Goal: Task Accomplishment & Management: Complete application form

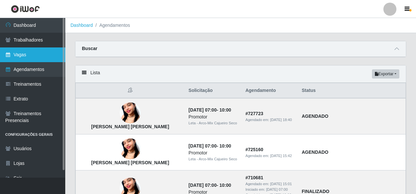
click at [27, 50] on link "Vagas" at bounding box center [32, 54] width 65 height 15
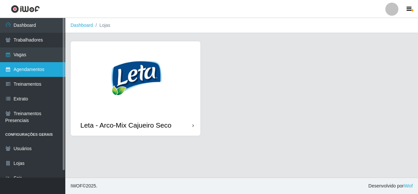
click at [41, 67] on link "Agendamentos" at bounding box center [32, 69] width 65 height 15
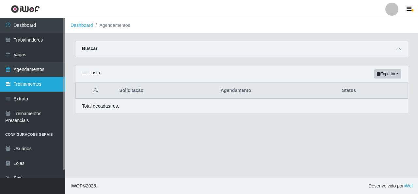
click at [32, 82] on link "Treinamentos" at bounding box center [32, 84] width 65 height 15
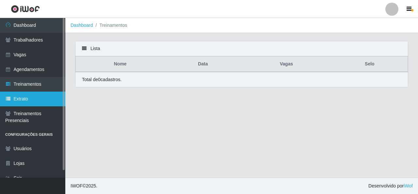
click at [35, 98] on link "Extrato" at bounding box center [32, 98] width 65 height 15
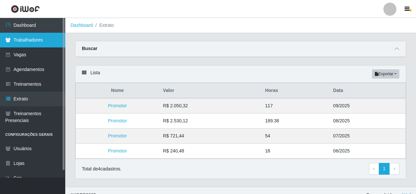
click at [21, 42] on link "Trabalhadores" at bounding box center [32, 40] width 65 height 15
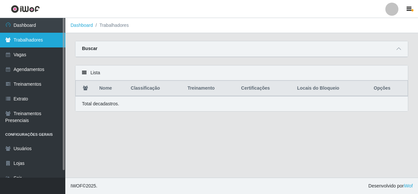
click at [42, 41] on link "Trabalhadores" at bounding box center [32, 40] width 65 height 15
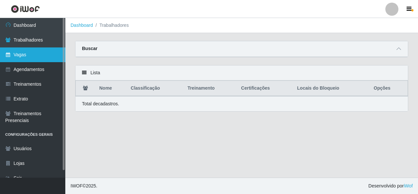
click at [31, 58] on link "Vagas" at bounding box center [32, 54] width 65 height 15
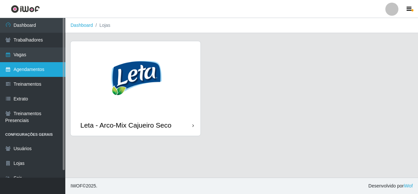
click at [30, 73] on link "Agendamentos" at bounding box center [32, 69] width 65 height 15
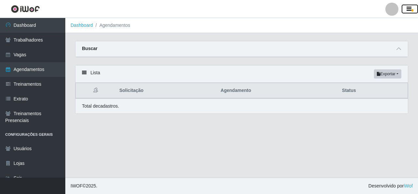
click at [407, 7] on icon "button" at bounding box center [409, 9] width 5 height 6
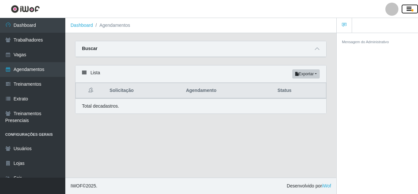
click at [407, 7] on icon "button" at bounding box center [409, 9] width 5 height 6
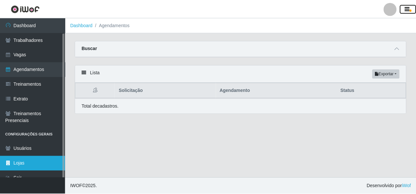
scroll to position [8, 0]
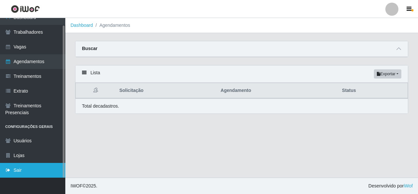
click at [35, 169] on link "Sair" at bounding box center [32, 170] width 65 height 15
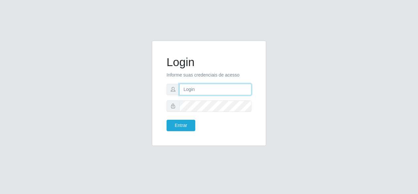
type input "gerencia.prazeres@arcomix"
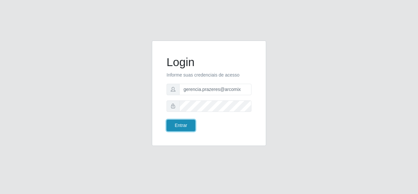
click at [185, 125] on button "Entrar" at bounding box center [181, 125] width 29 height 11
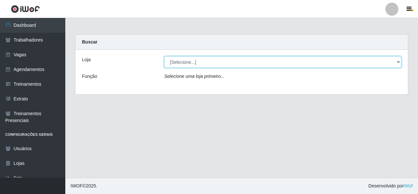
click at [396, 62] on select "[Selecione...] Leta - Arco-Mix Cajueiro Seco" at bounding box center [282, 61] width 237 height 11
select select "482"
click at [164, 56] on select "[Selecione...] Leta - Arco-Mix Cajueiro Seco" at bounding box center [282, 61] width 237 height 11
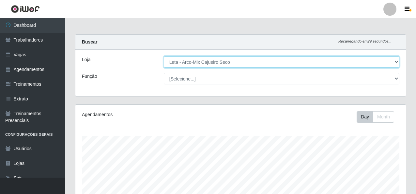
scroll to position [136, 331]
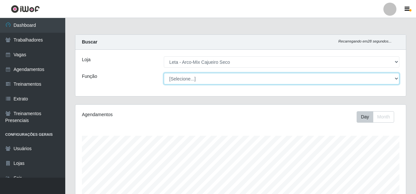
click at [390, 78] on select "[Selecione...] Promotor" at bounding box center [282, 78] width 236 height 11
select select "129"
click at [164, 73] on select "[Selecione...] Promotor" at bounding box center [282, 78] width 236 height 11
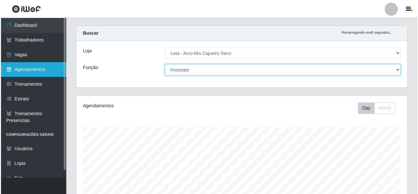
scroll to position [0, 0]
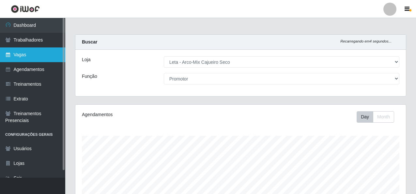
click at [36, 52] on link "Vagas" at bounding box center [32, 54] width 65 height 15
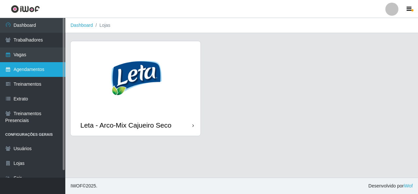
click at [29, 71] on link "Agendamentos" at bounding box center [32, 69] width 65 height 15
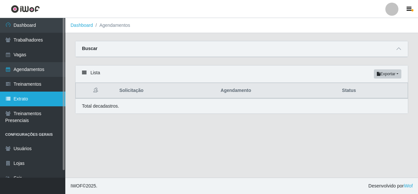
click at [30, 101] on link "Extrato" at bounding box center [32, 98] width 65 height 15
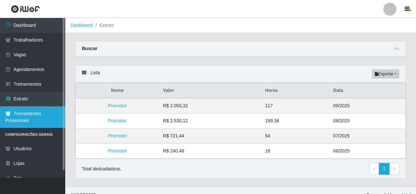
click at [23, 120] on link "Treinamentos Presenciais" at bounding box center [32, 117] width 65 height 22
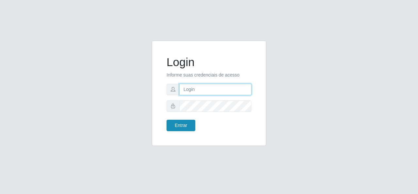
type input "gerencia.prazeres@arcomix"
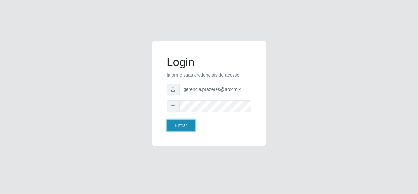
click at [174, 125] on button "Entrar" at bounding box center [181, 125] width 29 height 11
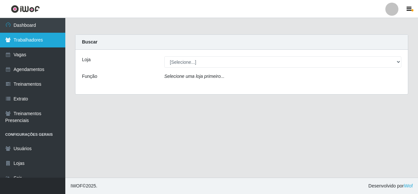
click at [28, 41] on link "Trabalhadores" at bounding box center [32, 40] width 65 height 15
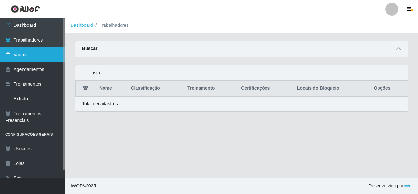
click at [26, 56] on link "Vagas" at bounding box center [32, 54] width 65 height 15
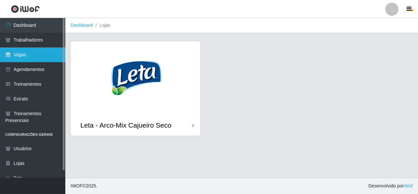
click at [18, 55] on link "Vagas" at bounding box center [32, 54] width 65 height 15
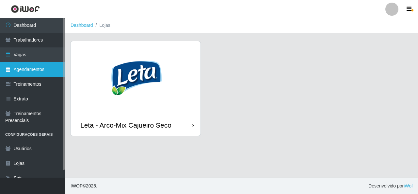
click at [26, 73] on link "Agendamentos" at bounding box center [32, 69] width 65 height 15
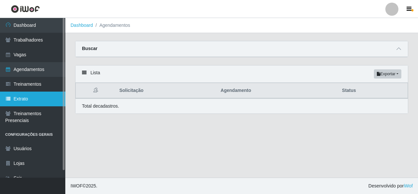
click at [37, 96] on link "Extrato" at bounding box center [32, 98] width 65 height 15
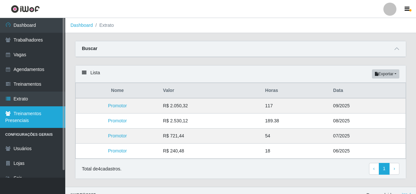
click at [36, 110] on link "Treinamentos Presenciais" at bounding box center [32, 117] width 65 height 22
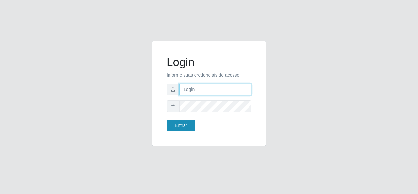
type input "gerencia.prazeres@arcomix"
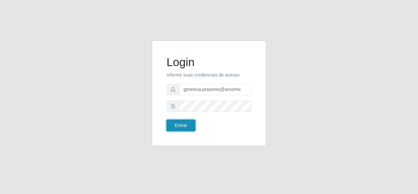
click at [190, 125] on button "Entrar" at bounding box center [181, 125] width 29 height 11
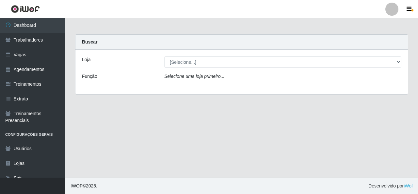
click at [121, 80] on div "Função" at bounding box center [118, 77] width 82 height 9
click at [402, 64] on div "[Selecione...] Leta - Arco-Mix Cajueiro Seco" at bounding box center [282, 61] width 247 height 11
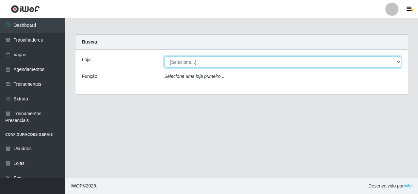
click at [396, 62] on select "[Selecione...] Leta - Arco-Mix Cajueiro Seco" at bounding box center [282, 61] width 237 height 11
select select "482"
click at [164, 56] on select "[Selecione...] Leta - Arco-Mix Cajueiro Seco" at bounding box center [282, 61] width 237 height 11
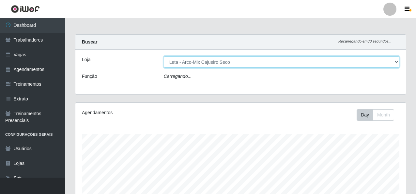
scroll to position [136, 331]
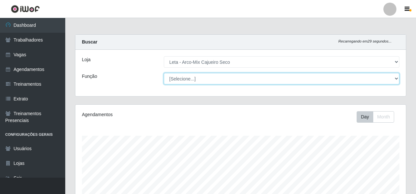
click at [391, 77] on select "[Selecione...] Promotor" at bounding box center [282, 78] width 236 height 11
select select "129"
click at [164, 73] on select "[Selecione...] Promotor" at bounding box center [282, 78] width 236 height 11
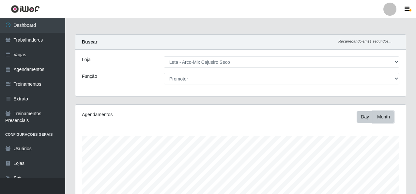
click at [385, 118] on button "Month" at bounding box center [383, 116] width 21 height 11
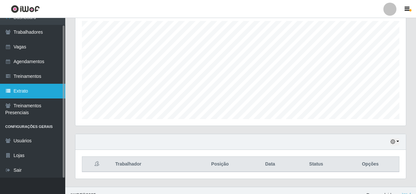
scroll to position [124, 0]
